Goal: Task Accomplishment & Management: Use online tool/utility

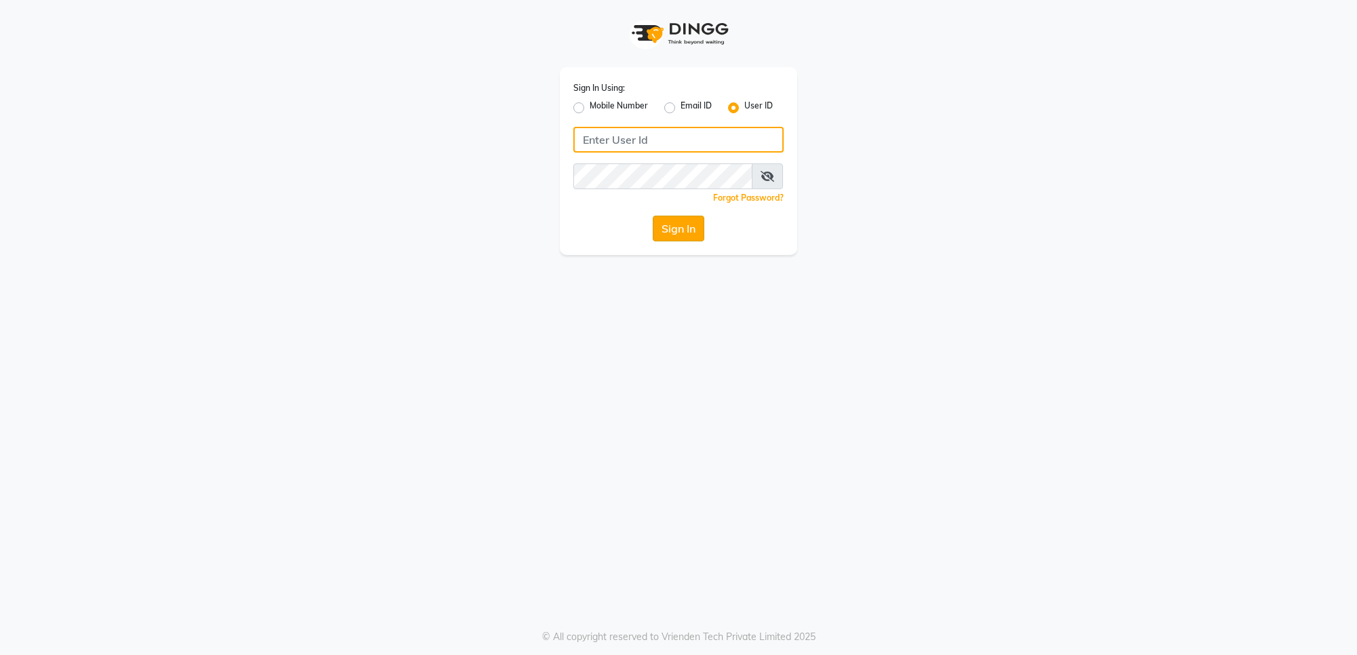
type input "e2555-01"
click at [693, 222] on button "Sign In" at bounding box center [679, 229] width 52 height 26
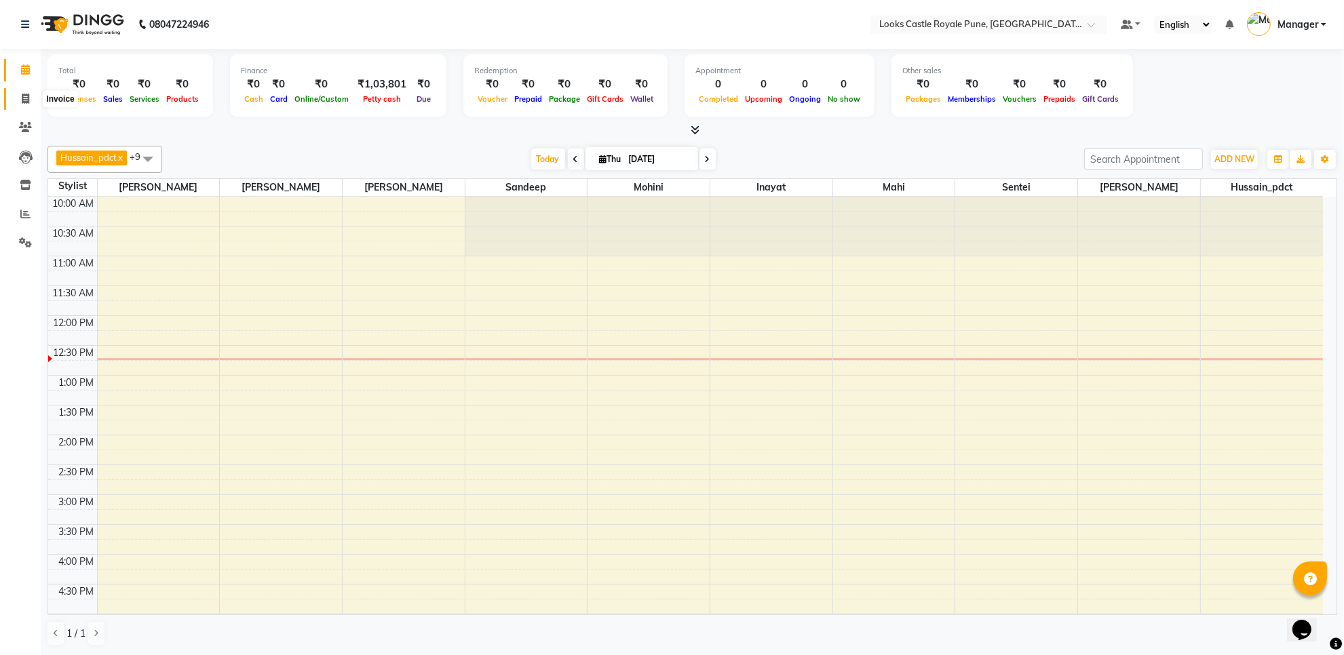
click at [26, 95] on icon at bounding box center [25, 99] width 7 height 10
select select "5915"
select select "service"
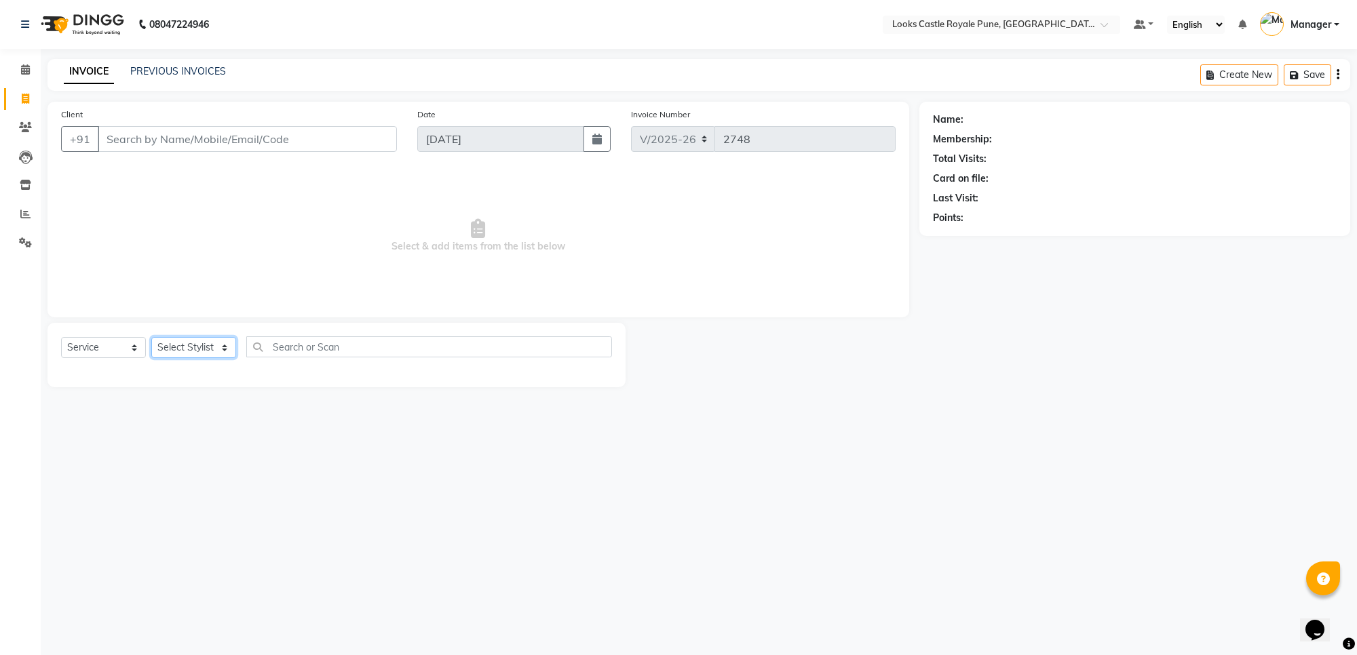
click at [165, 348] on select "Select Stylist" at bounding box center [193, 347] width 85 height 21
select select "76322"
click at [197, 350] on select "Select Stylist Akshay [PERSON_NAME] [PERSON_NAME] [PERSON_NAME] Danish [PERSON_…" at bounding box center [193, 347] width 85 height 21
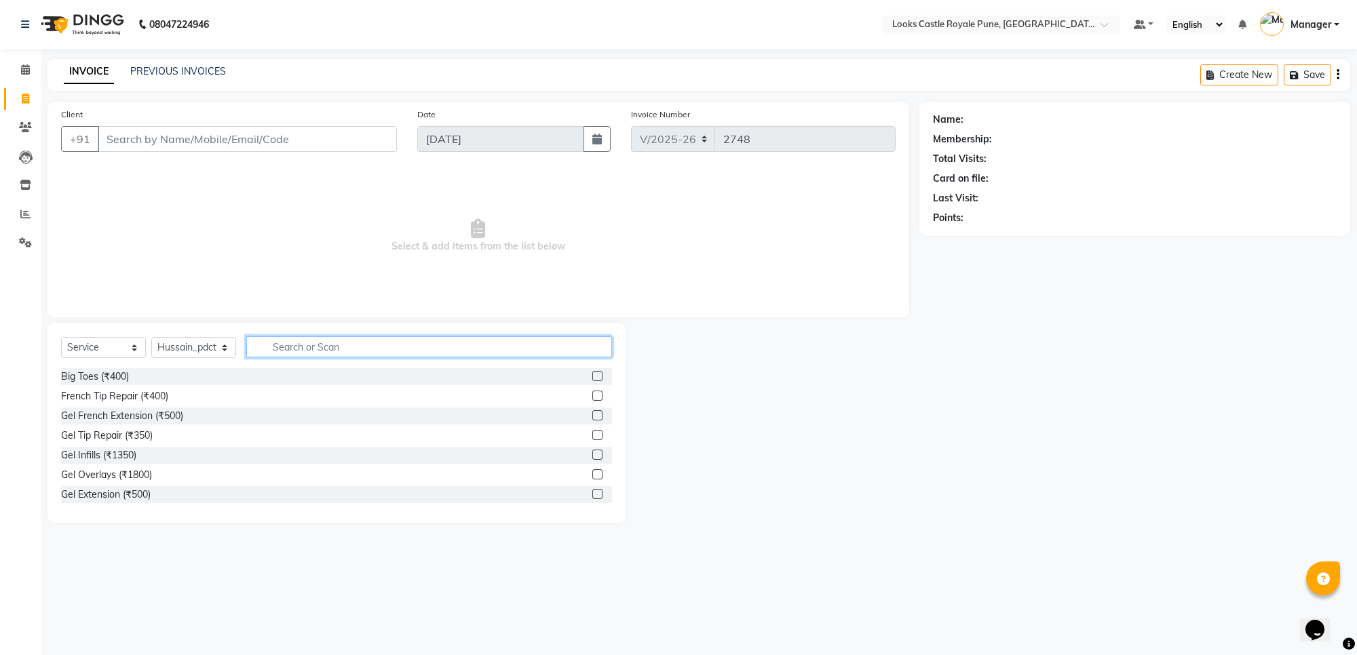
click at [296, 351] on input "text" at bounding box center [429, 346] width 366 height 21
type input "e"
type input "pedi"
click at [147, 379] on div "Pedi Labs Pedicure(M) (₹1500)" at bounding box center [127, 377] width 133 height 14
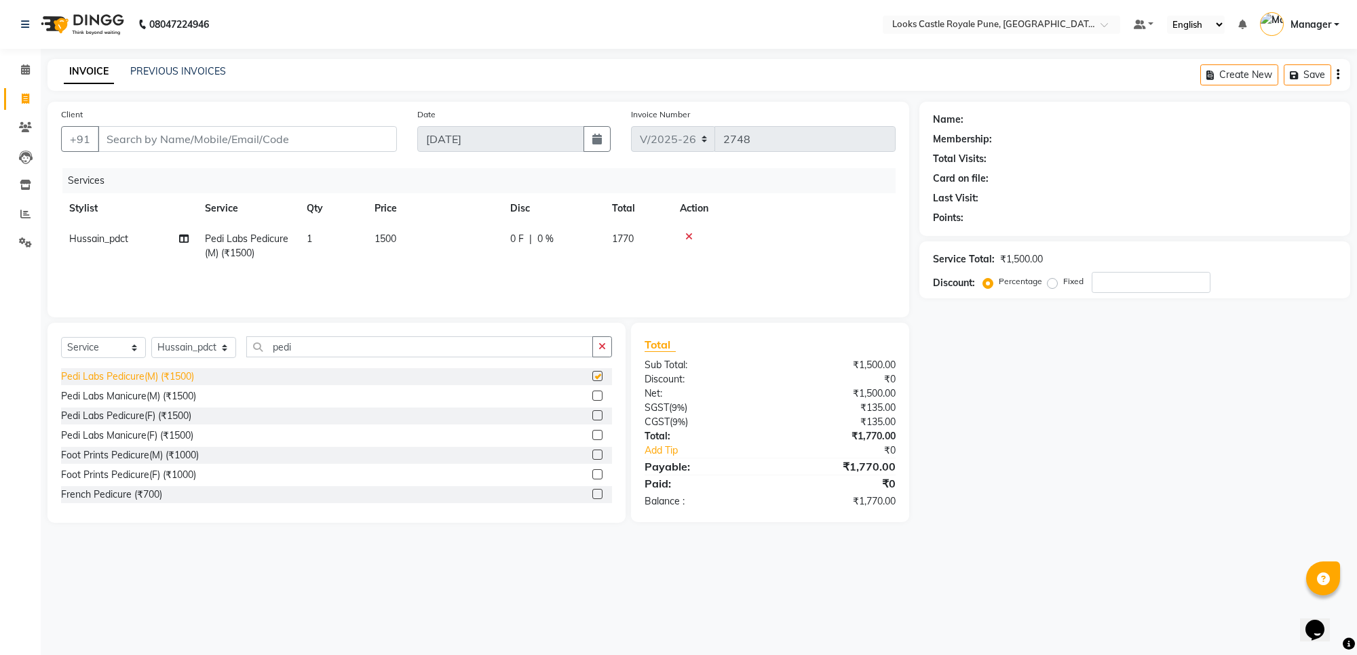
checkbox input "false"
click at [410, 234] on td "1500" at bounding box center [434, 246] width 136 height 45
select select "76322"
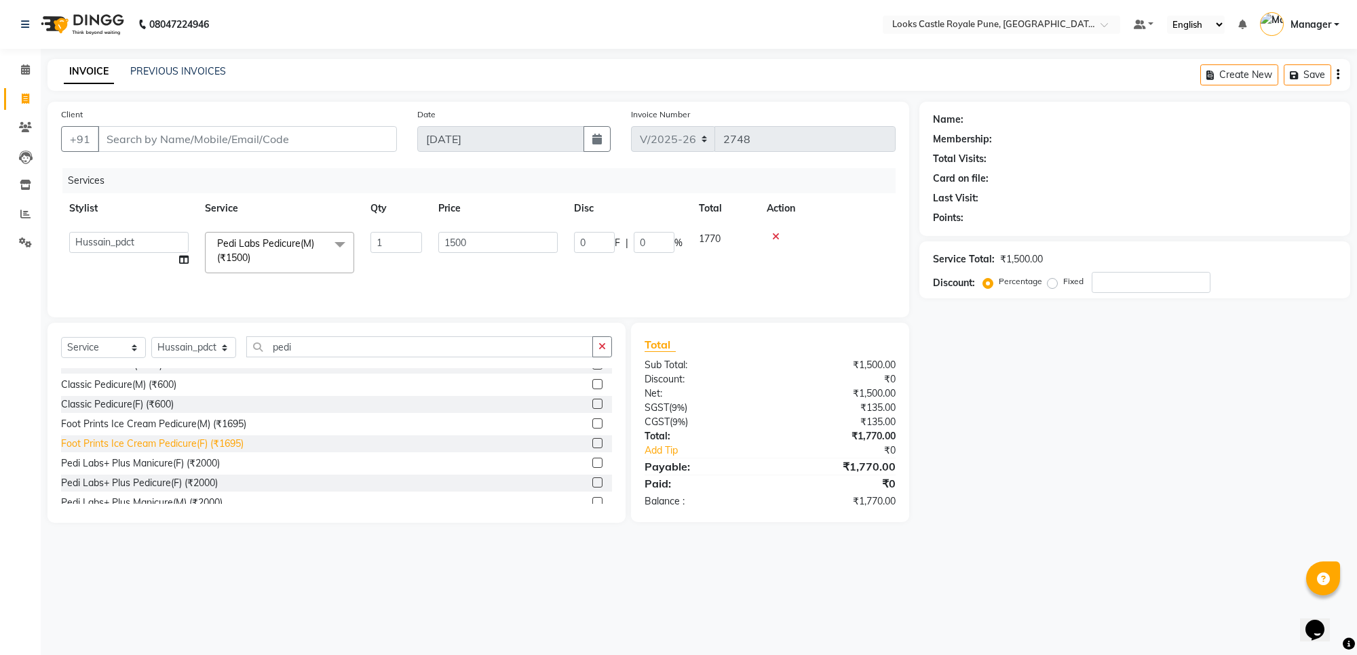
scroll to position [170, 0]
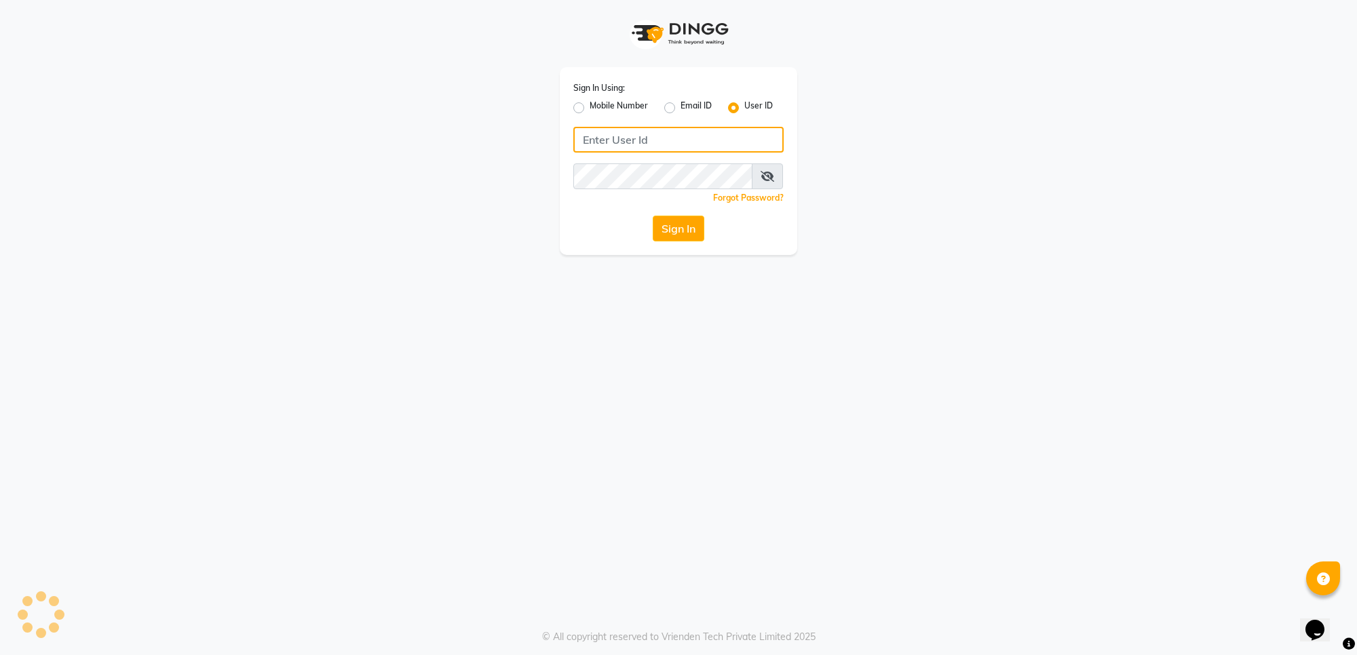
type input "e2555-01"
